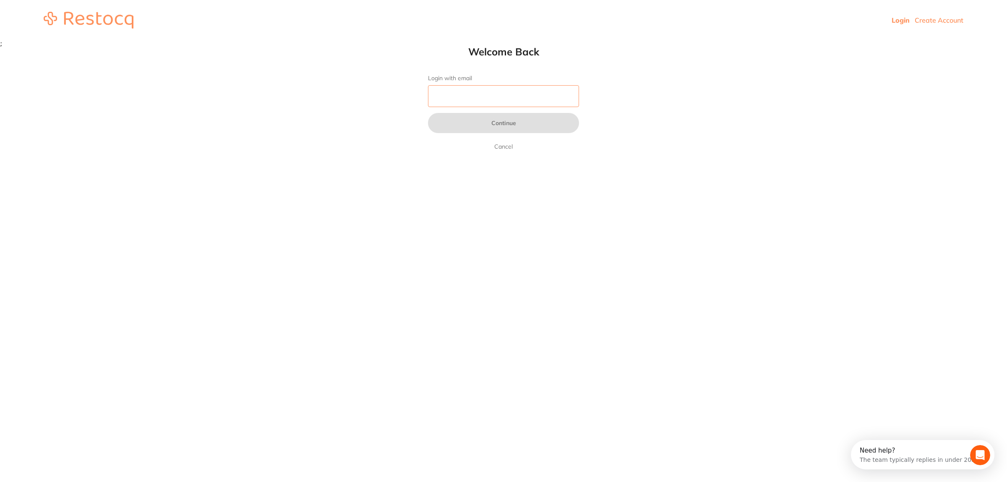
click at [470, 95] on input "Login with email" at bounding box center [503, 96] width 151 height 22
type input "[EMAIL_ADDRESS][DOMAIN_NAME]"
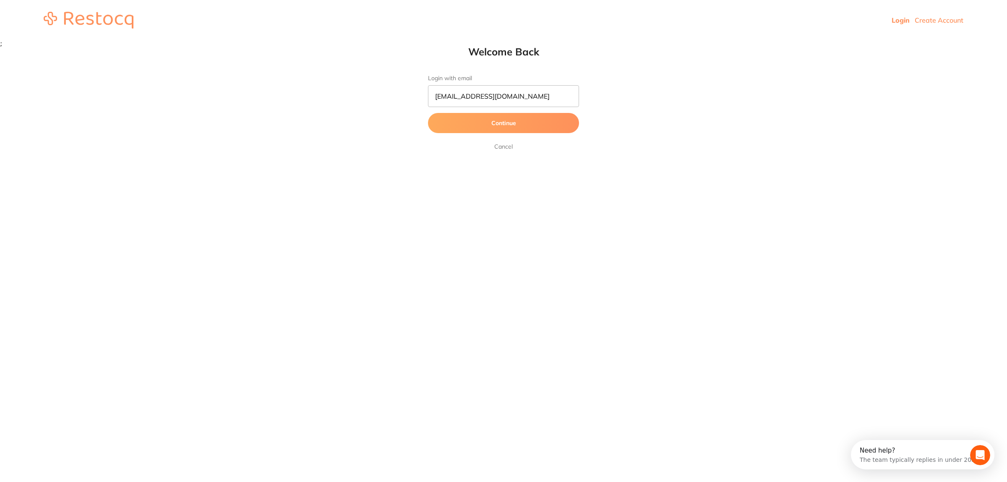
click at [481, 122] on button "Continue" at bounding box center [503, 123] width 151 height 20
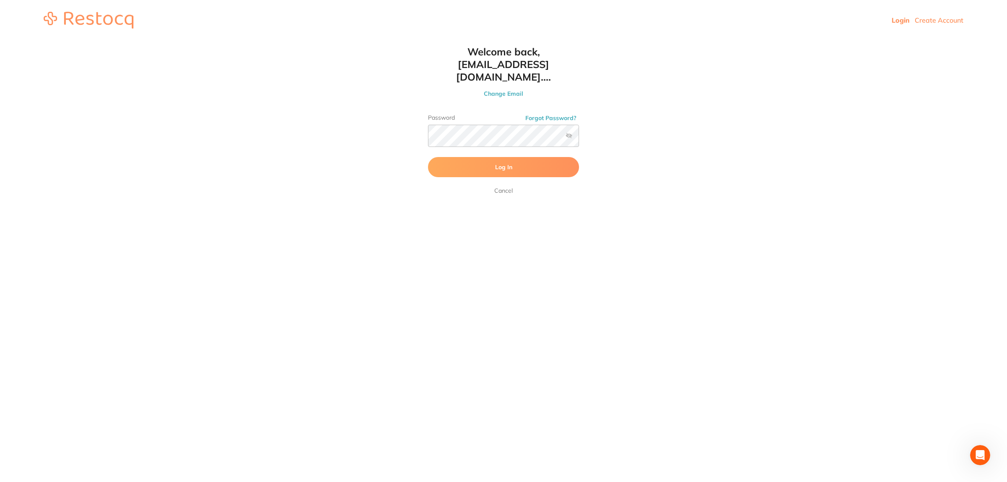
click at [480, 160] on button "Log In" at bounding box center [503, 167] width 151 height 20
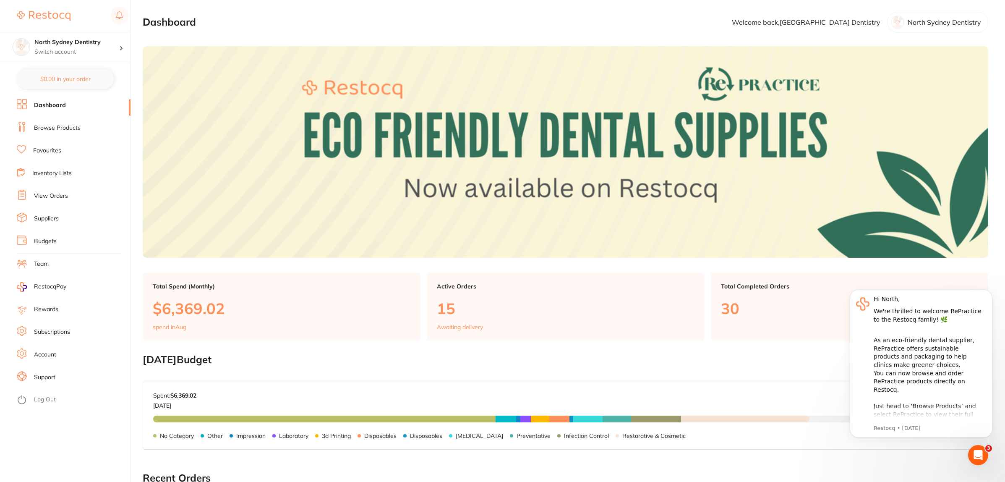
click at [57, 219] on link "Suppliers" at bounding box center [46, 218] width 25 height 8
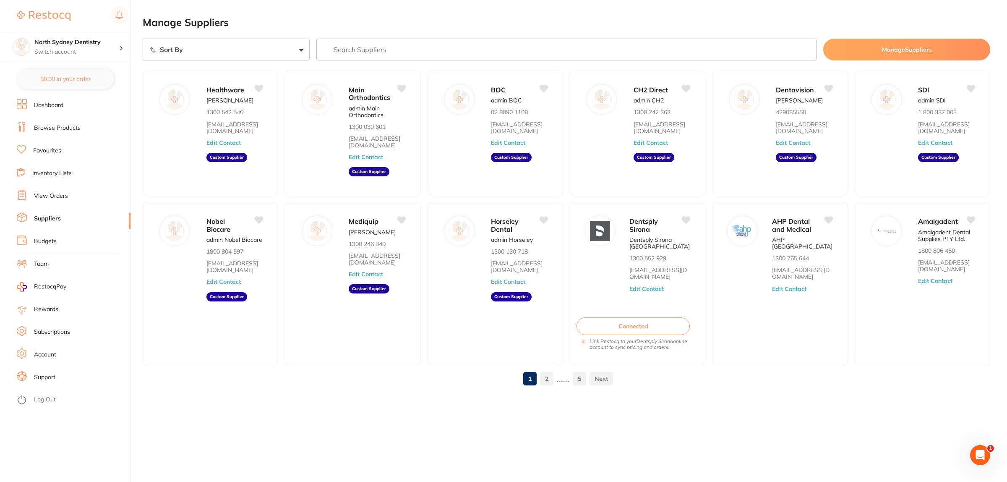
click at [61, 128] on link "Browse Products" at bounding box center [57, 128] width 47 height 8
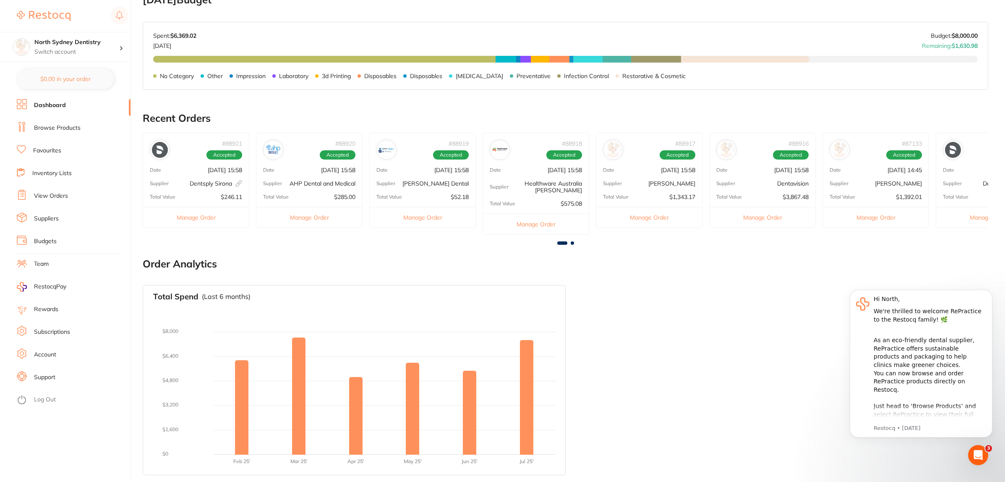
click at [63, 131] on link "Browse Products" at bounding box center [57, 128] width 47 height 8
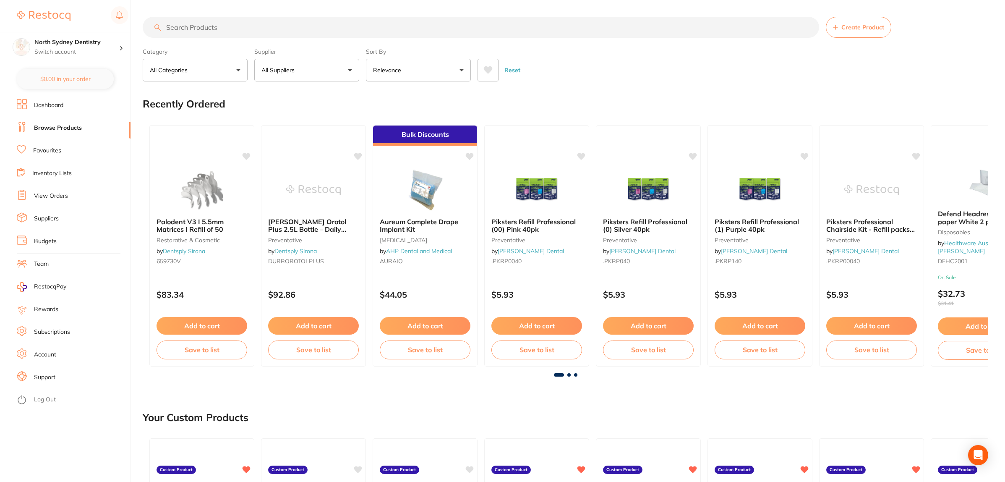
scroll to position [210, 0]
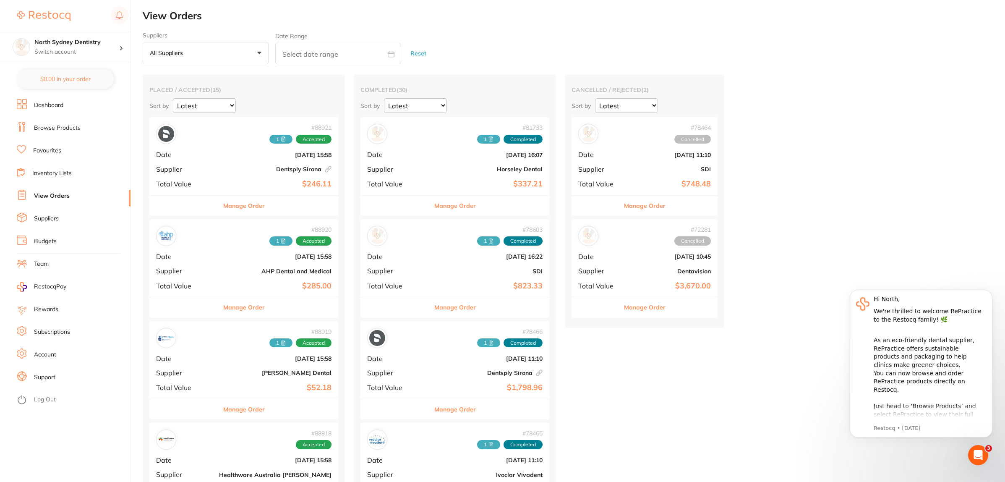
click at [196, 169] on span "Supplier" at bounding box center [184, 169] width 56 height 8
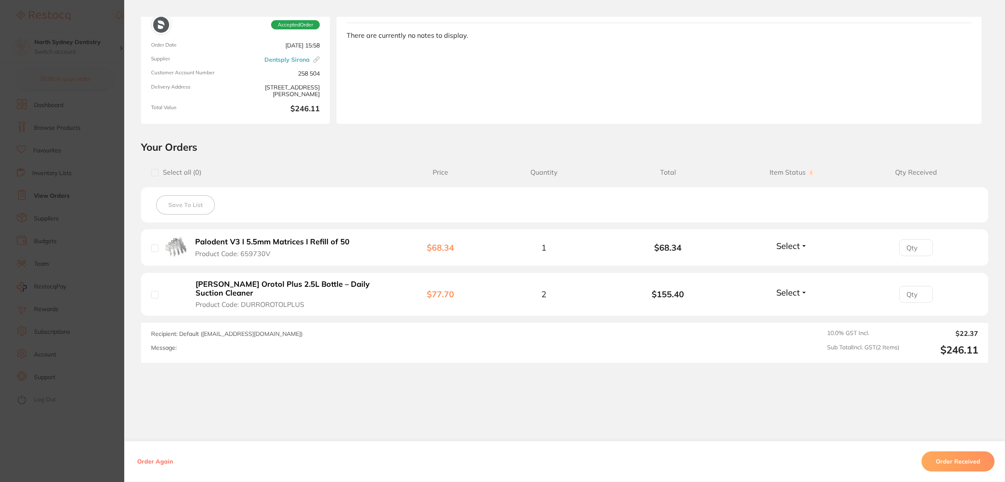
scroll to position [67, 0]
click at [39, 183] on section "Order ID: Restocq- 88921 Linked Order Order Information Accepted Order Order Da…" at bounding box center [502, 241] width 1005 height 482
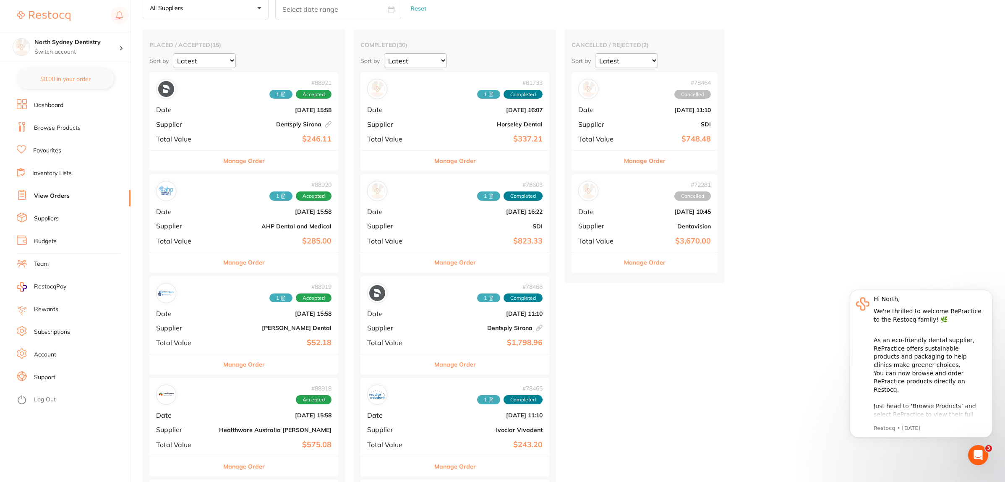
scroll to position [105, 0]
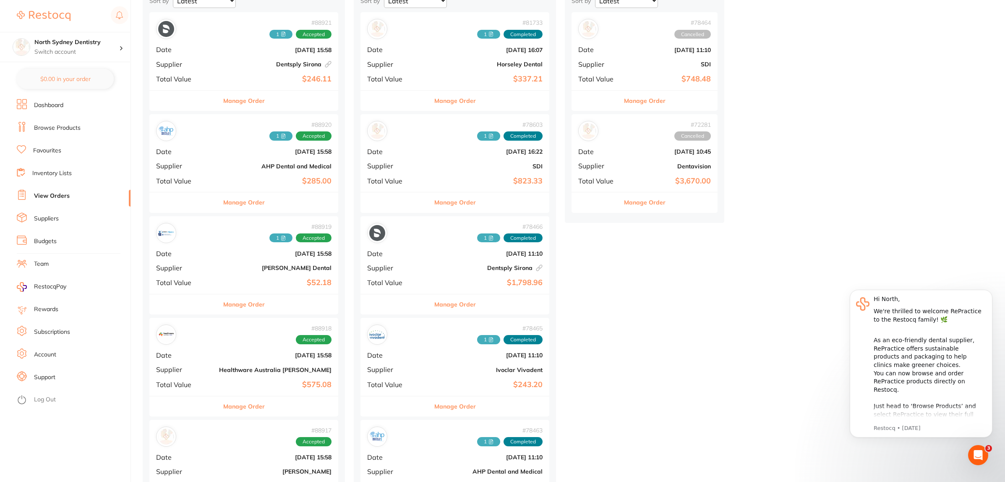
click at [219, 166] on b "AHP Dental and Medical" at bounding box center [275, 166] width 112 height 7
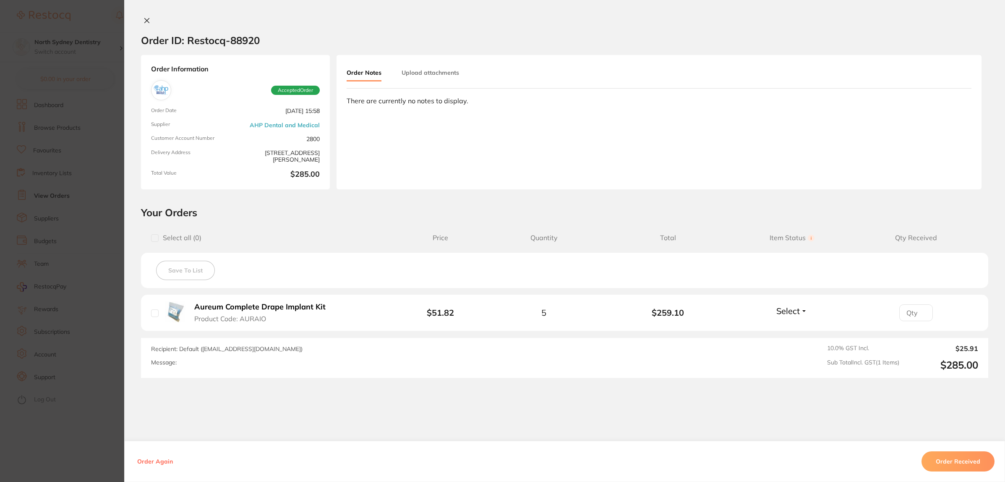
click at [32, 257] on section "Order ID: Restocq- 88920 Order Information Accepted Order Order Date [DATE] 15:…" at bounding box center [502, 241] width 1005 height 482
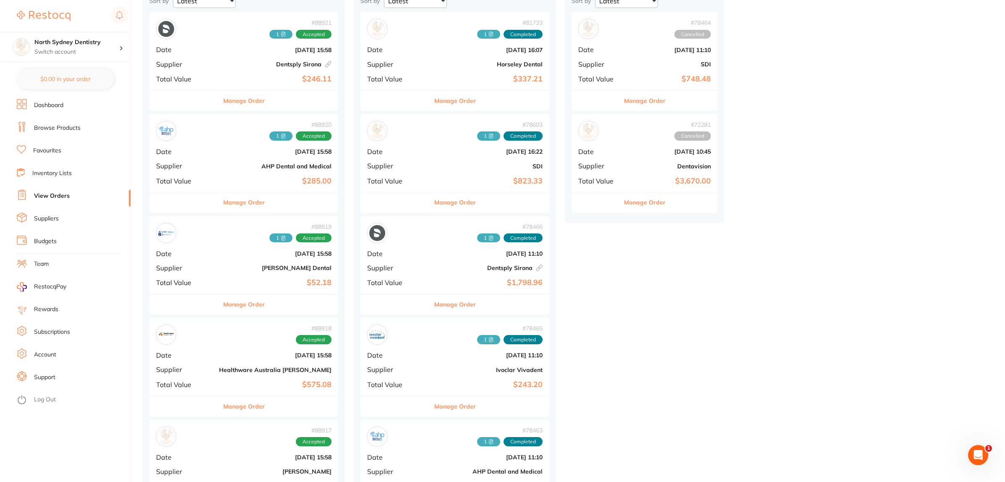
click at [195, 252] on span "Date" at bounding box center [184, 254] width 56 height 8
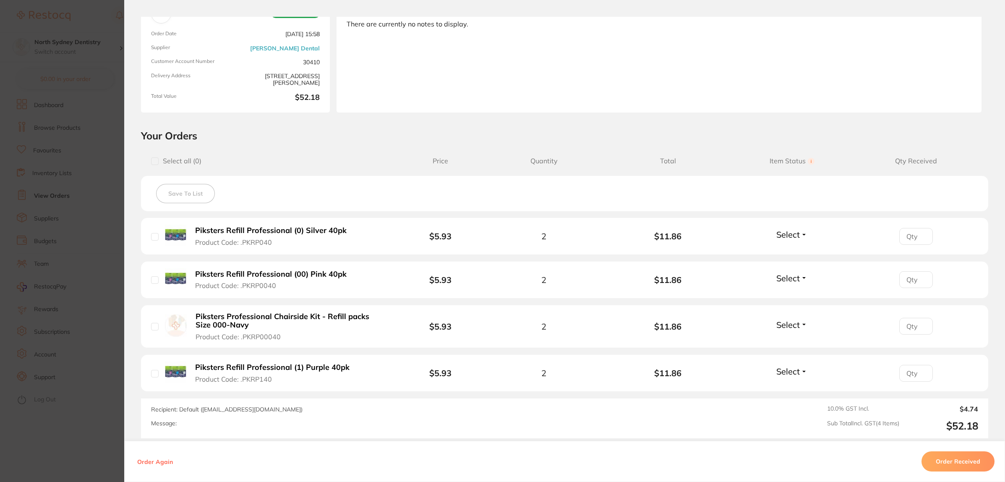
scroll to position [157, 0]
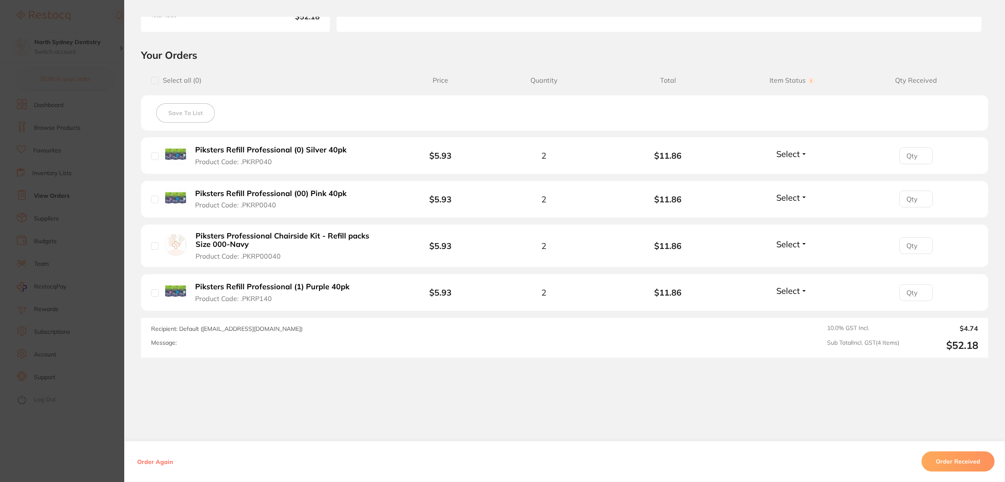
click at [42, 276] on section "Order ID: Restocq- 88919 Order Information Accepted Order Order Date [DATE] 15:…" at bounding box center [502, 241] width 1005 height 482
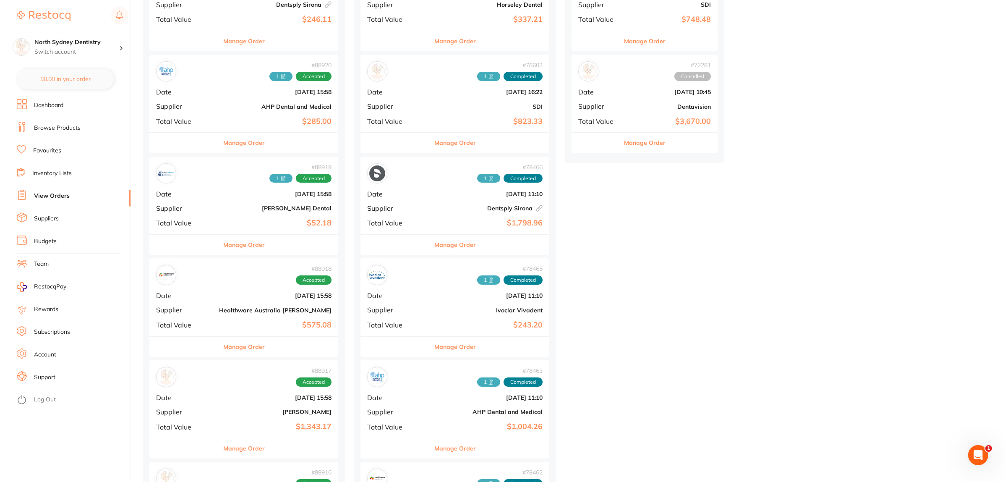
scroll to position [210, 0]
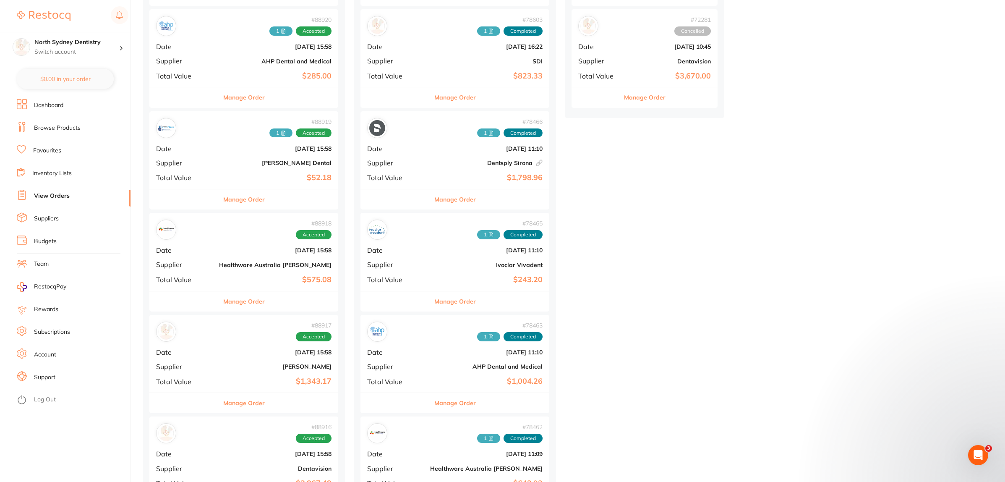
click at [188, 254] on span "Date" at bounding box center [184, 250] width 56 height 8
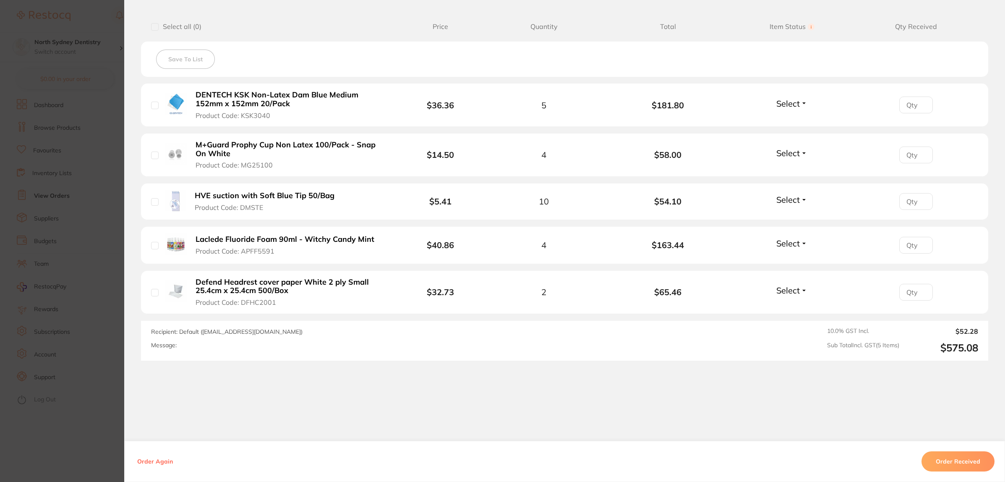
scroll to position [215, 0]
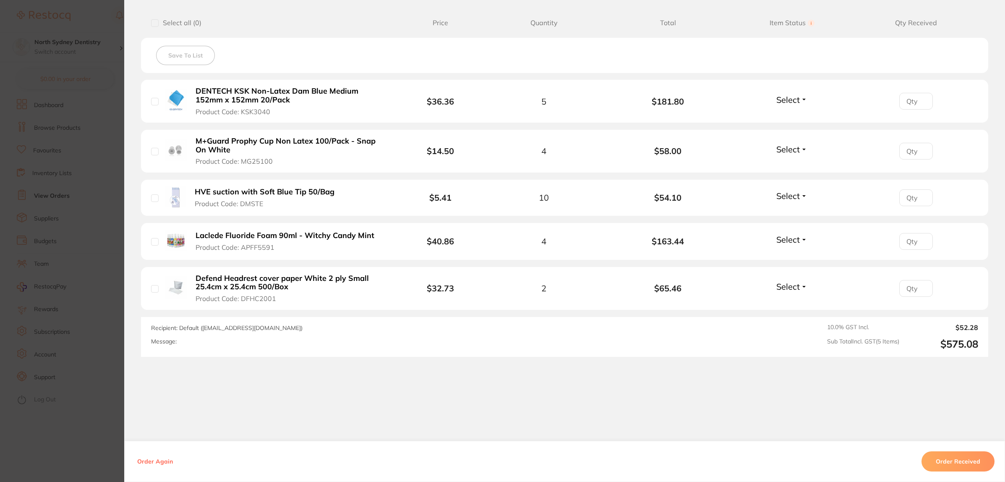
click at [44, 282] on section "Order ID: Restocq- 88918 Order Information Accepted Order Order Date [DATE] 15:…" at bounding box center [502, 241] width 1005 height 482
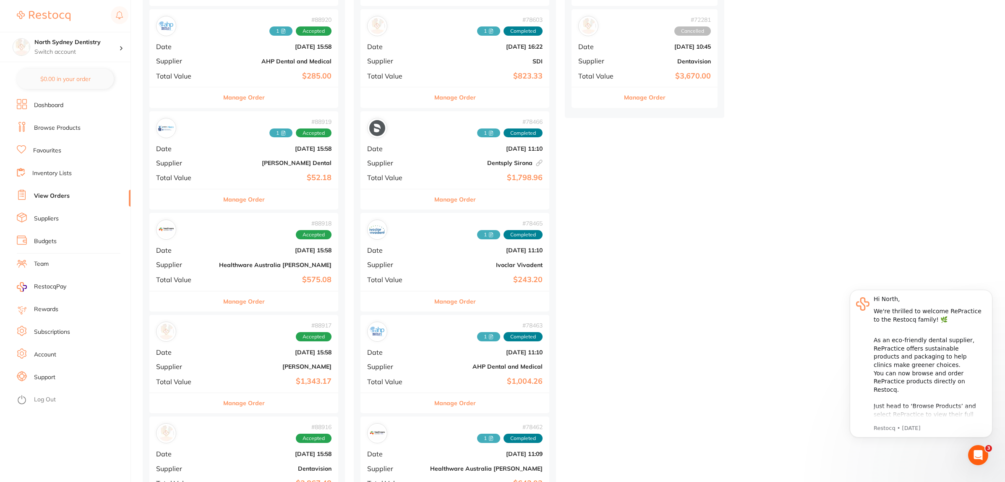
click at [204, 344] on div "# 88917 Accepted Date [DATE] 15:58 Supplier [PERSON_NAME] Total Value $1,343.17" at bounding box center [243, 354] width 189 height 78
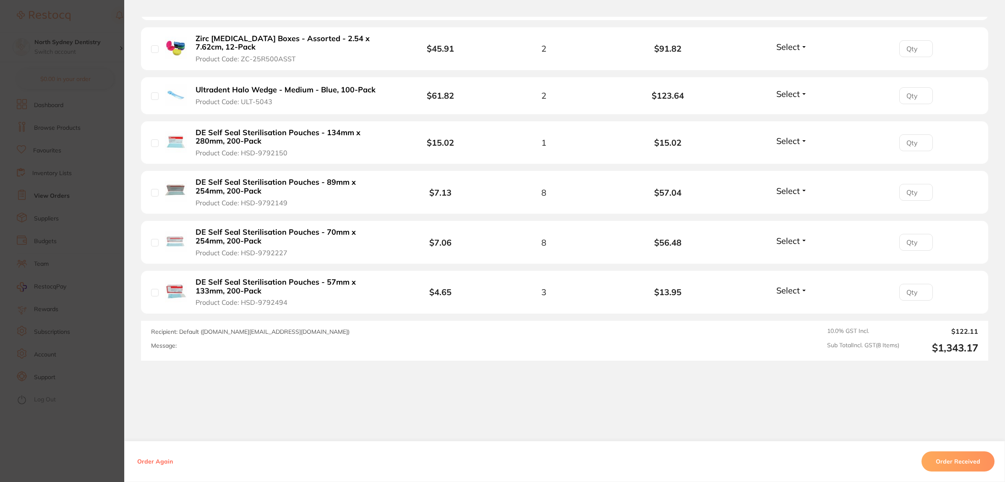
click at [120, 267] on section "Order ID: Restocq- 88917 Order Information Accepted Order Order Date [DATE] 15:…" at bounding box center [502, 241] width 1005 height 482
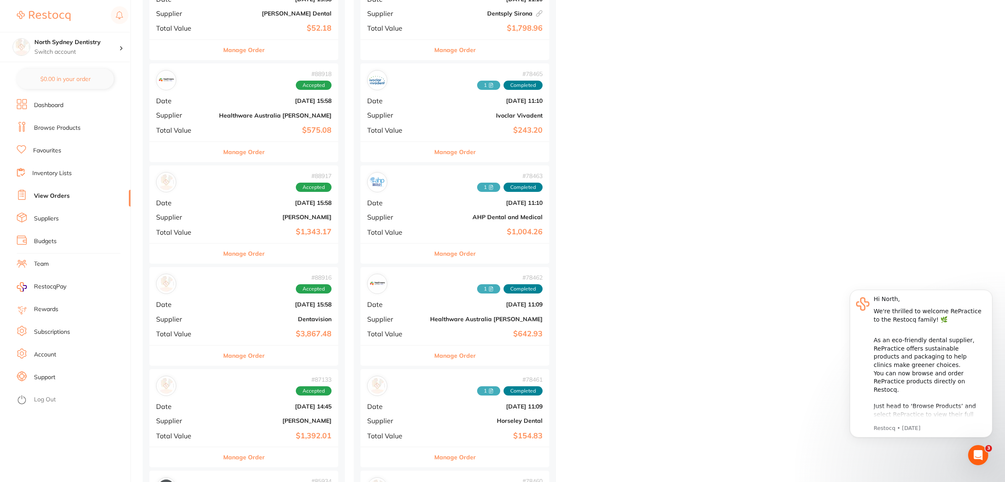
scroll to position [367, 0]
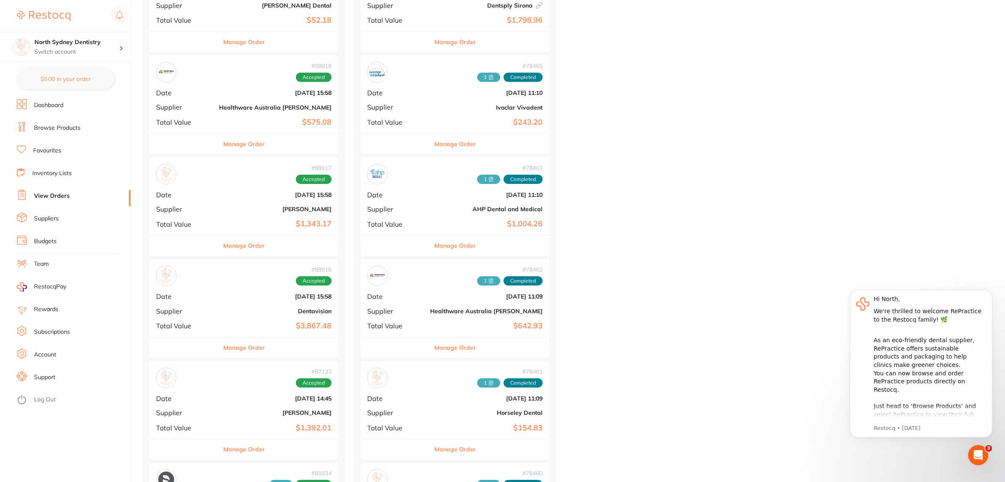
click at [209, 303] on div "# 88916 Accepted Date [DATE] 15:58 Supplier Dentavision Total Value $3,867.48" at bounding box center [243, 298] width 189 height 78
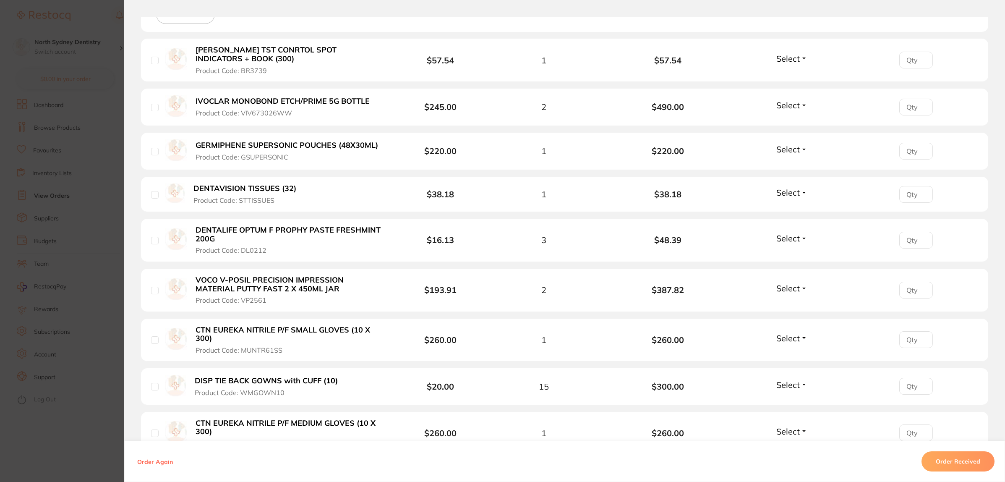
scroll to position [262, 0]
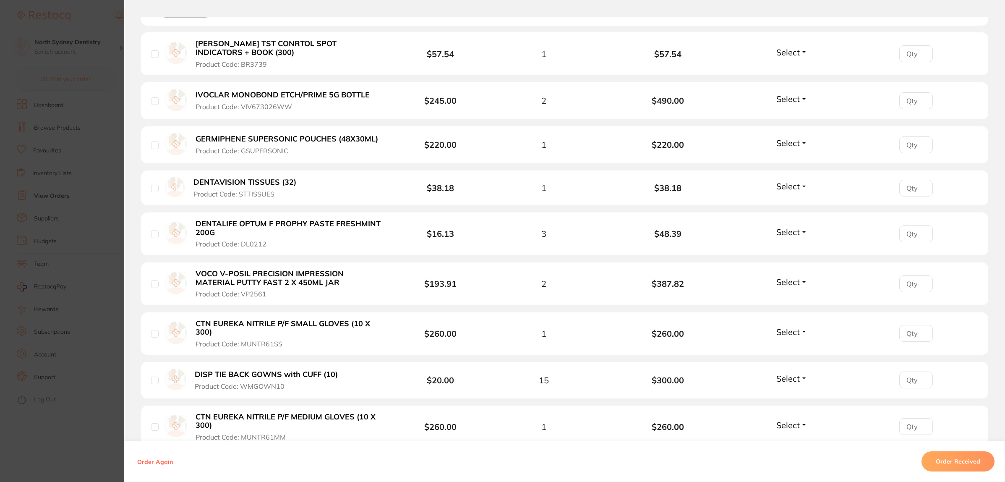
click at [36, 220] on section "Order ID: Restocq- 88916 Order Information Accepted Order Order Date [DATE] 5:5…" at bounding box center [502, 241] width 1005 height 482
